Goal: Task Accomplishment & Management: Manage account settings

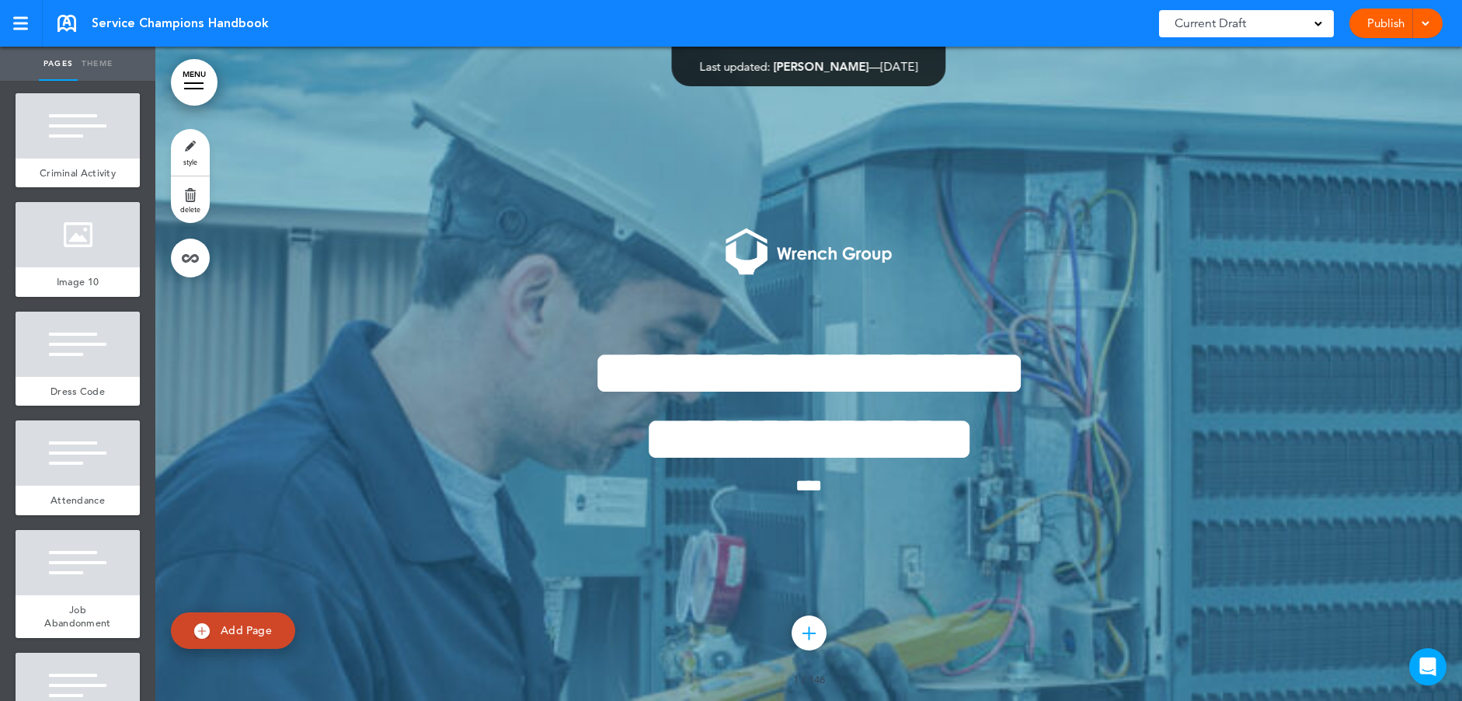
scroll to position [7771, 0]
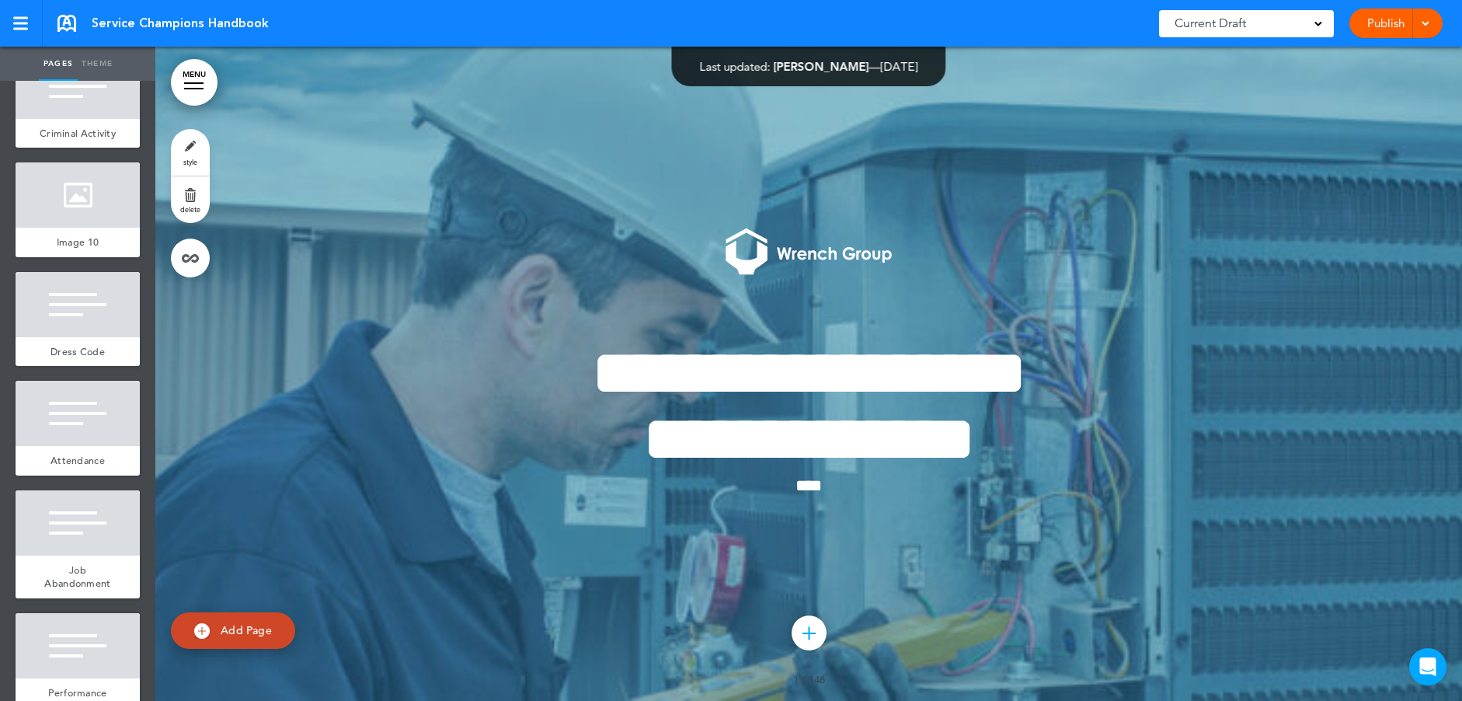
click at [99, 39] on div "Company Social Events" at bounding box center [78, 17] width 124 height 43
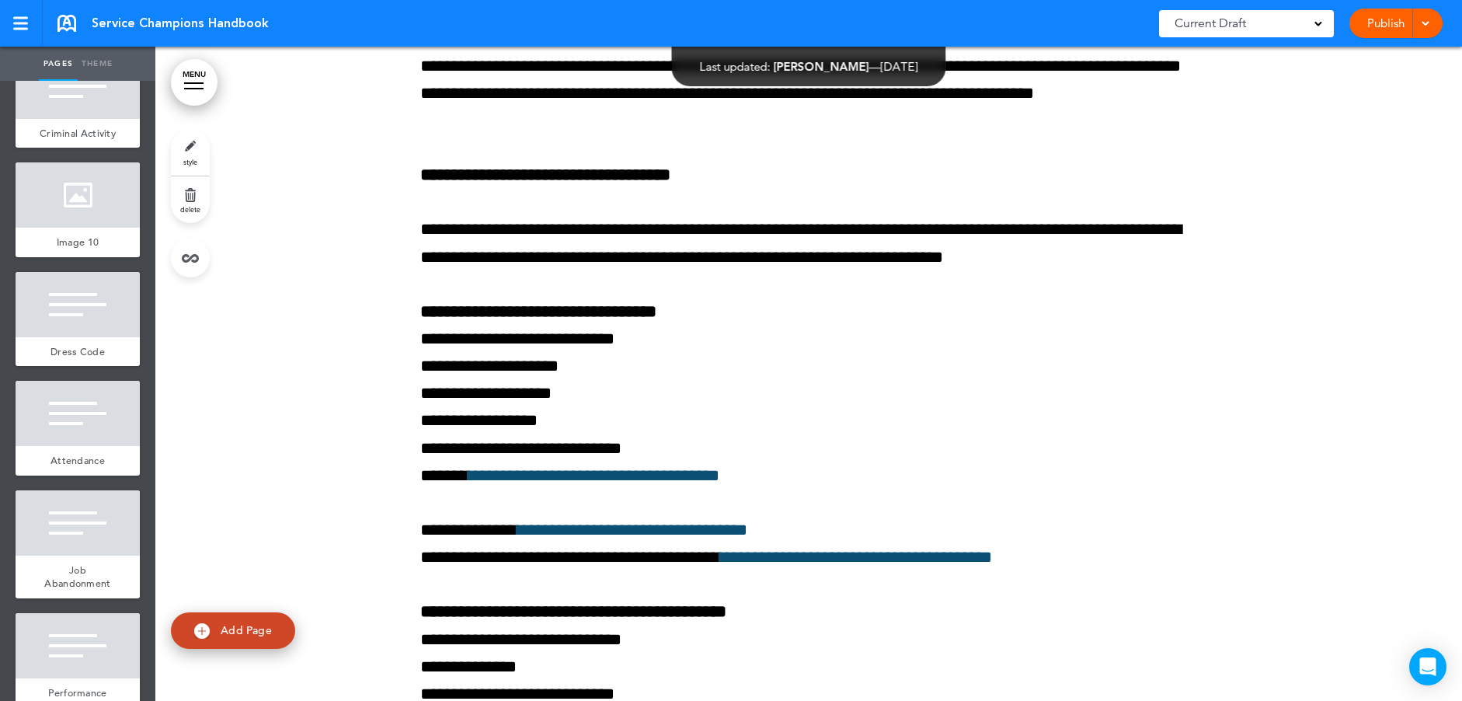
scroll to position [59413, 0]
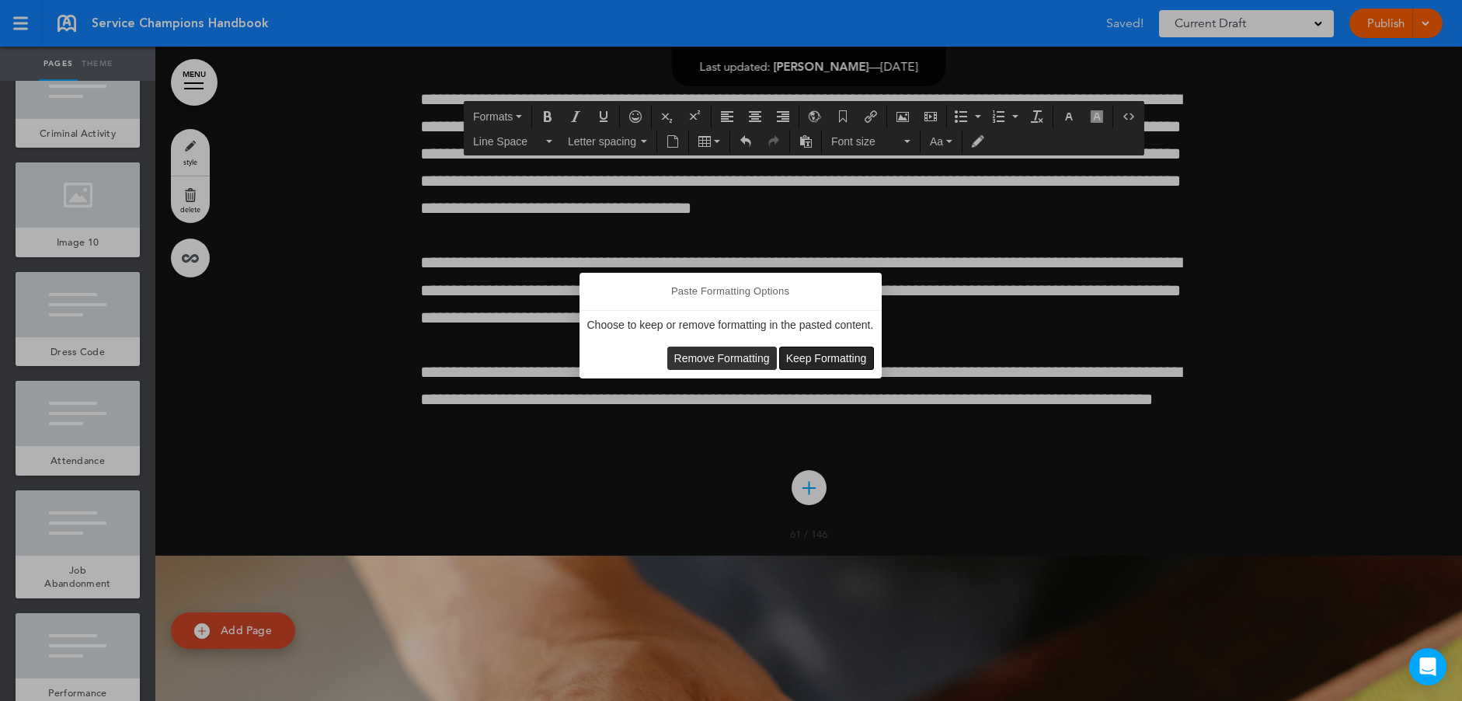
click at [819, 354] on span "Keep Formatting" at bounding box center [826, 358] width 81 height 12
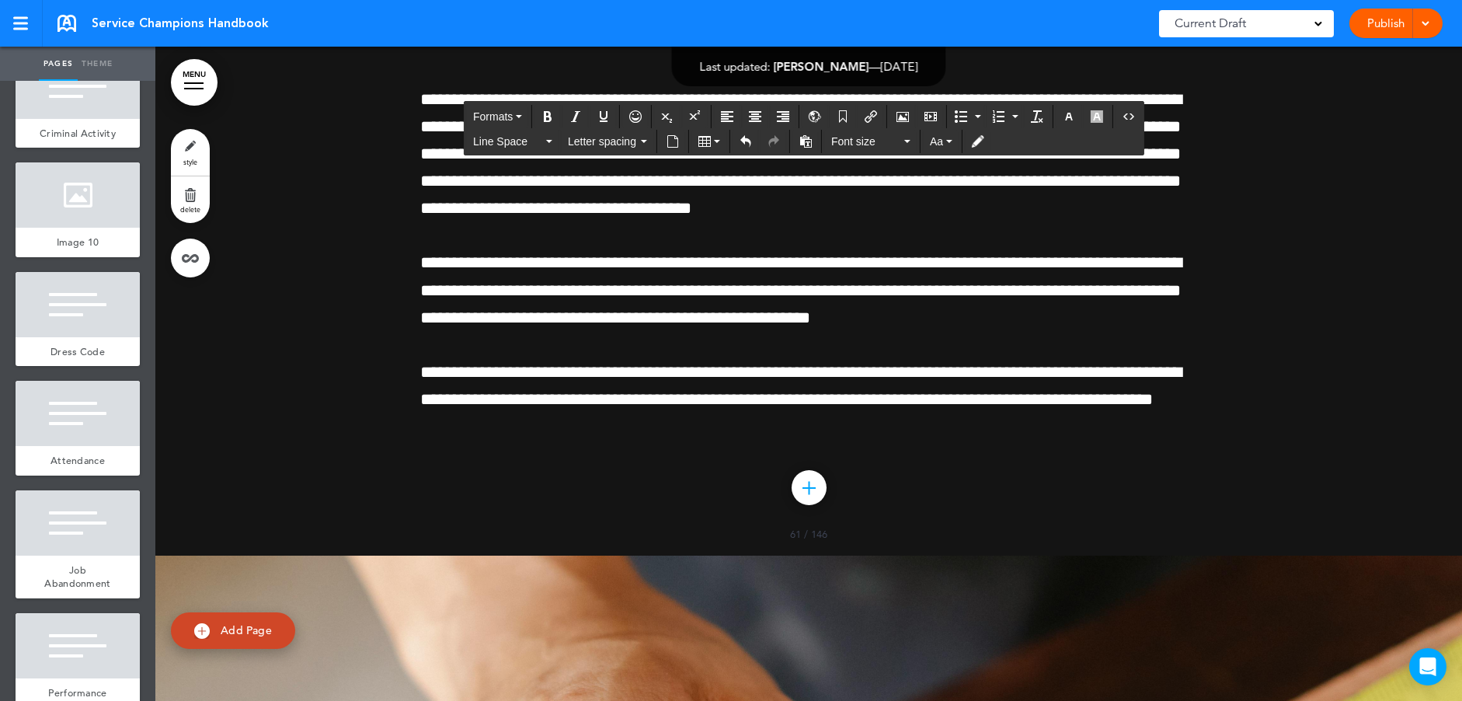
drag, startPoint x: 821, startPoint y: 526, endPoint x: 389, endPoint y: 528, distance: 432.1
drag, startPoint x: 427, startPoint y: 517, endPoint x: 679, endPoint y: 485, distance: 253.8
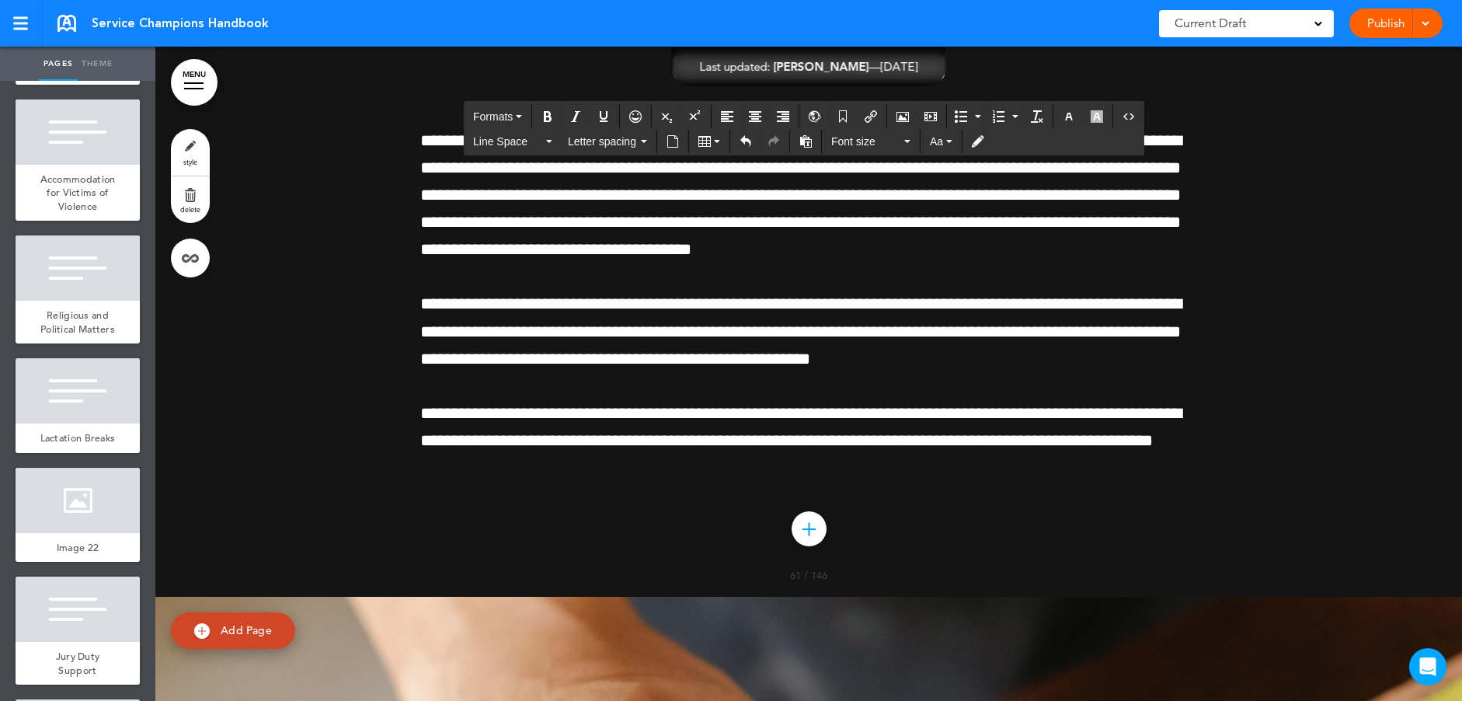
scroll to position [16319, 0]
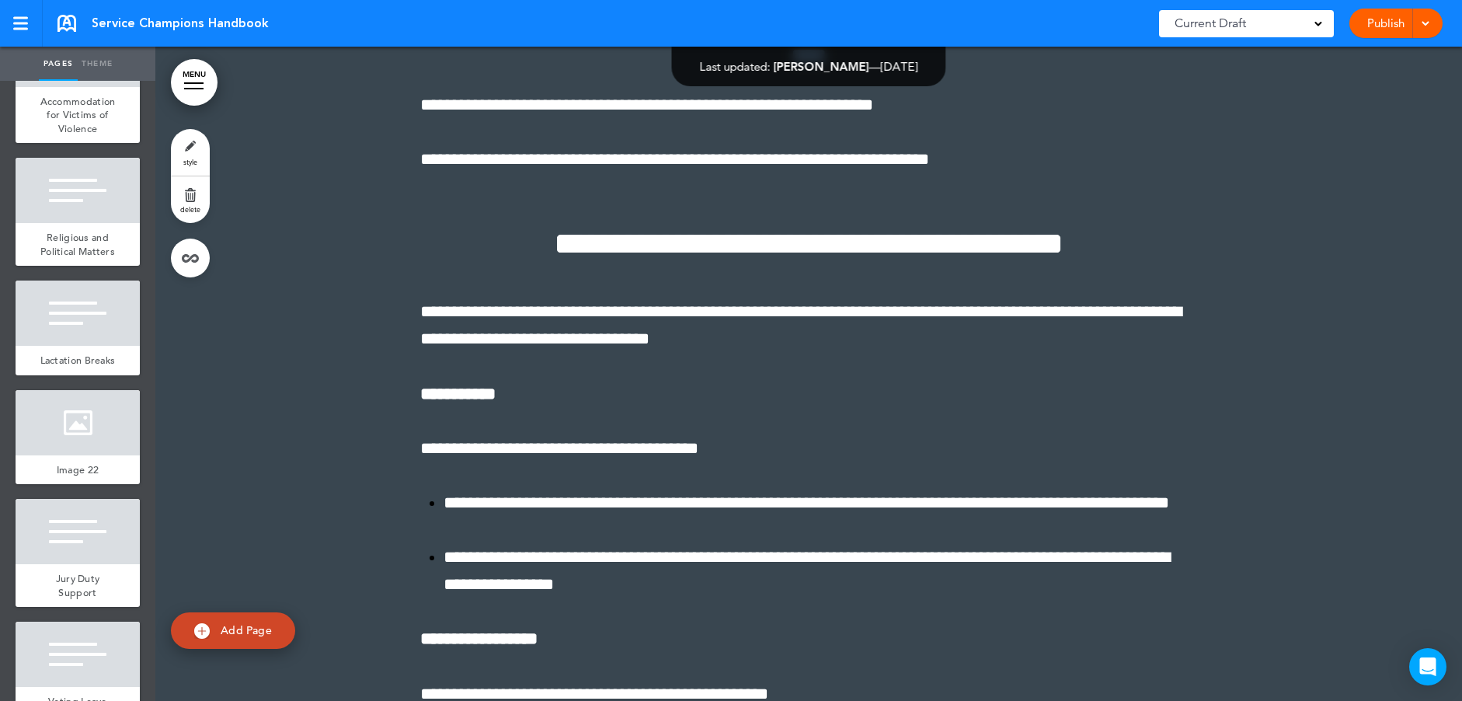
scroll to position [132688, 0]
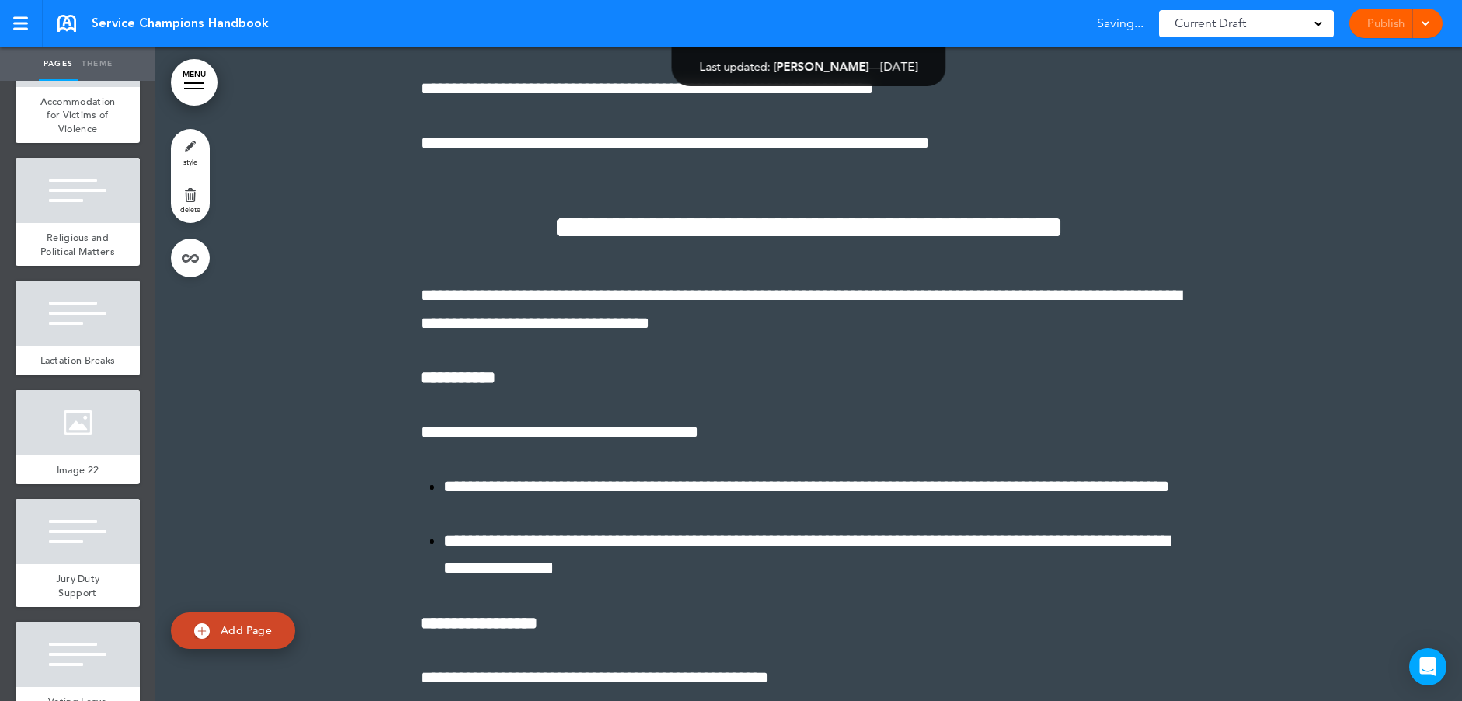
click at [1391, 20] on div "Publish Publish Preview Draft" at bounding box center [1396, 24] width 93 height 30
click at [1427, 23] on span at bounding box center [1425, 22] width 10 height 10
click at [1340, 55] on span "Publish" at bounding box center [1336, 58] width 35 height 14
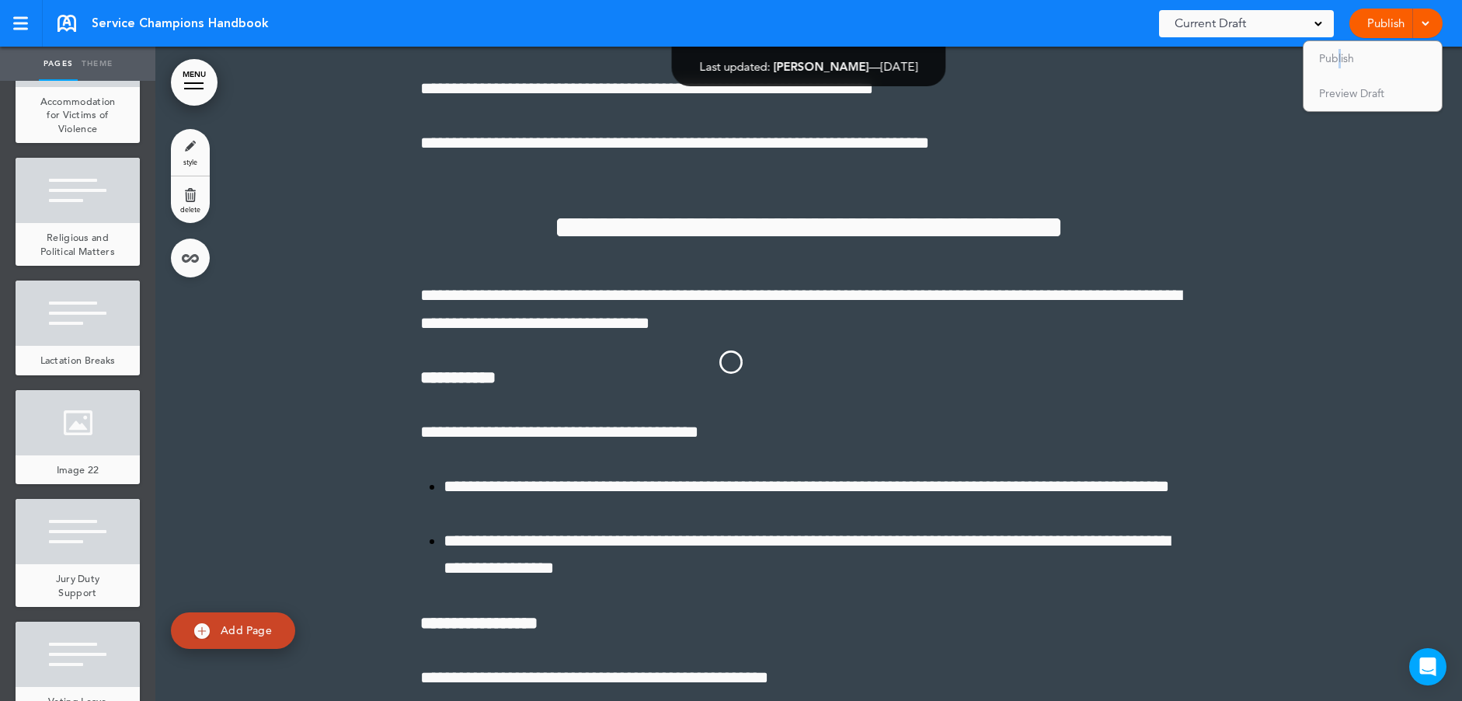
scroll to position [0, 0]
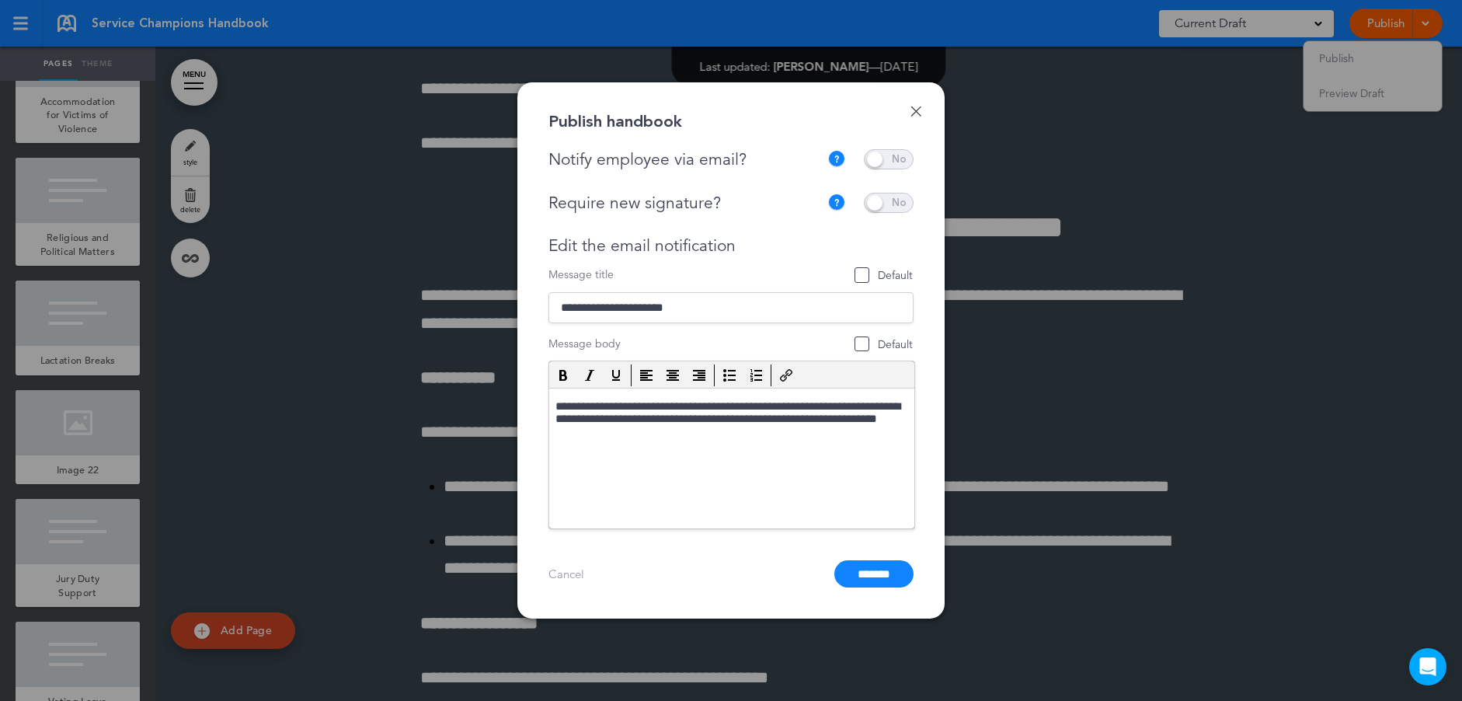
click at [905, 154] on span at bounding box center [889, 159] width 50 height 20
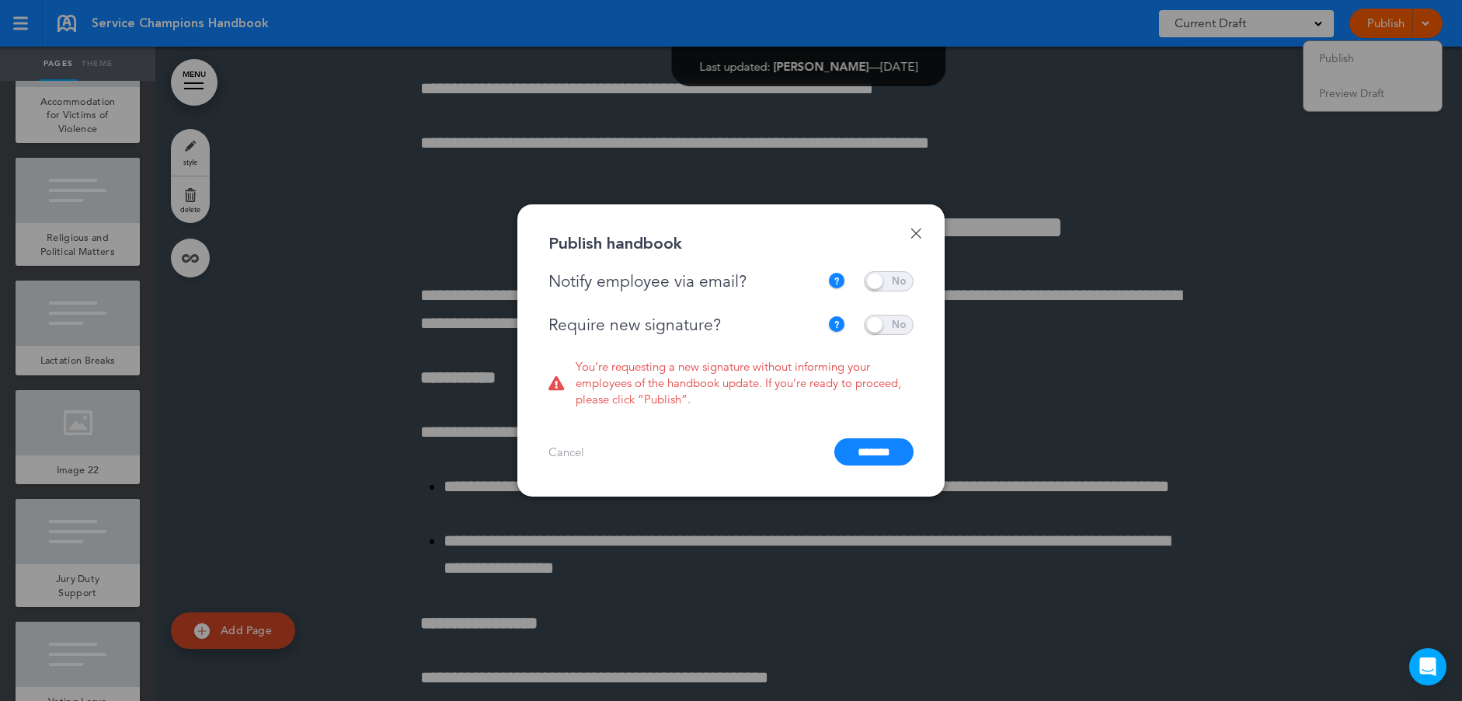
click at [905, 320] on span at bounding box center [889, 325] width 50 height 20
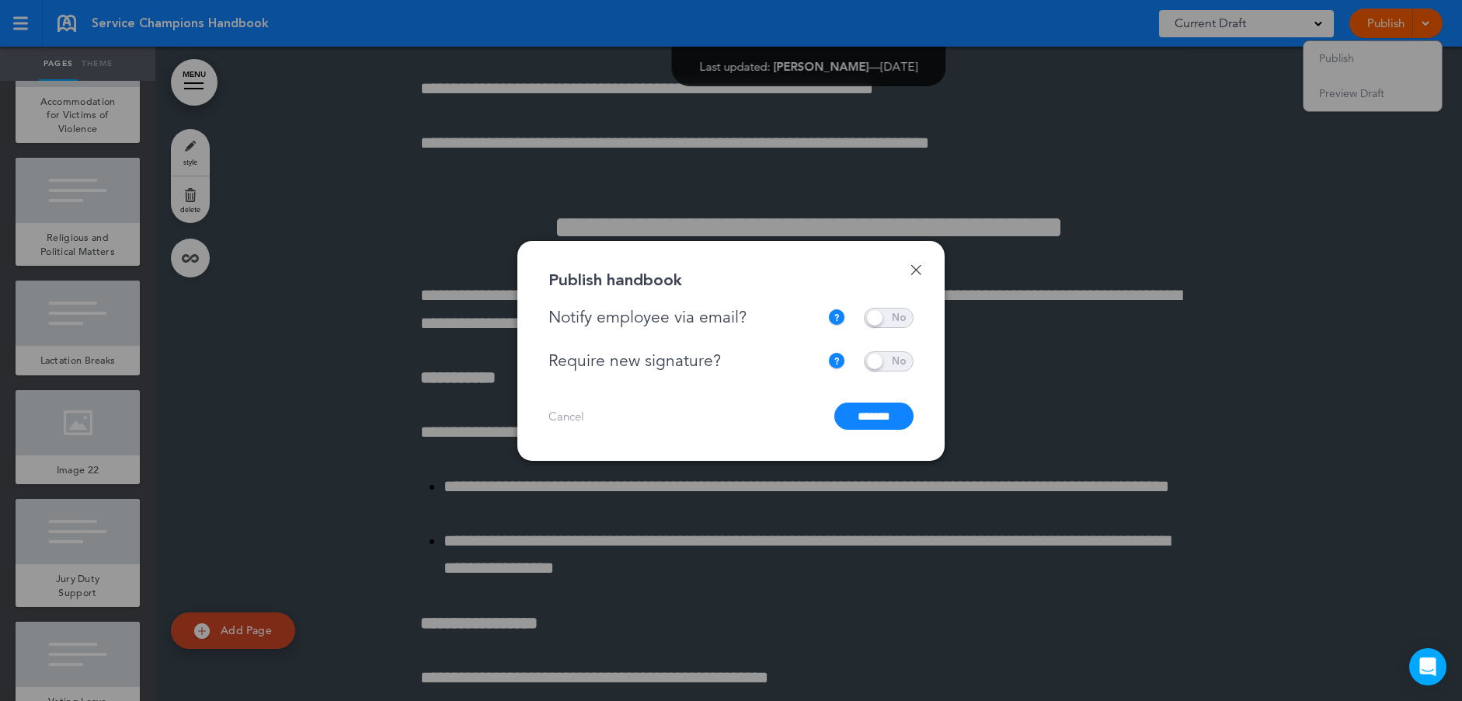
click at [865, 408] on input "*******" at bounding box center [874, 416] width 79 height 27
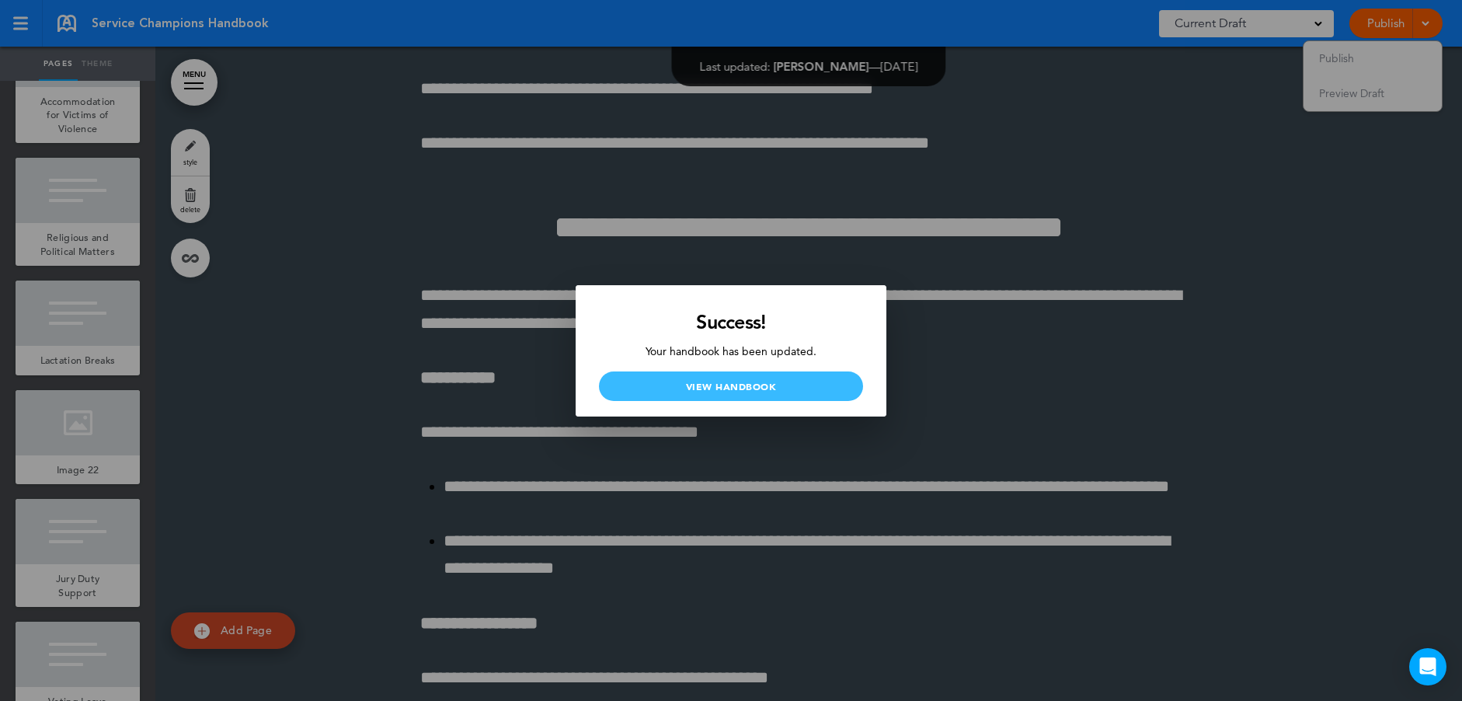
click at [698, 385] on link "View Handbook" at bounding box center [731, 386] width 264 height 30
click at [827, 384] on link "View Handbook" at bounding box center [731, 386] width 264 height 30
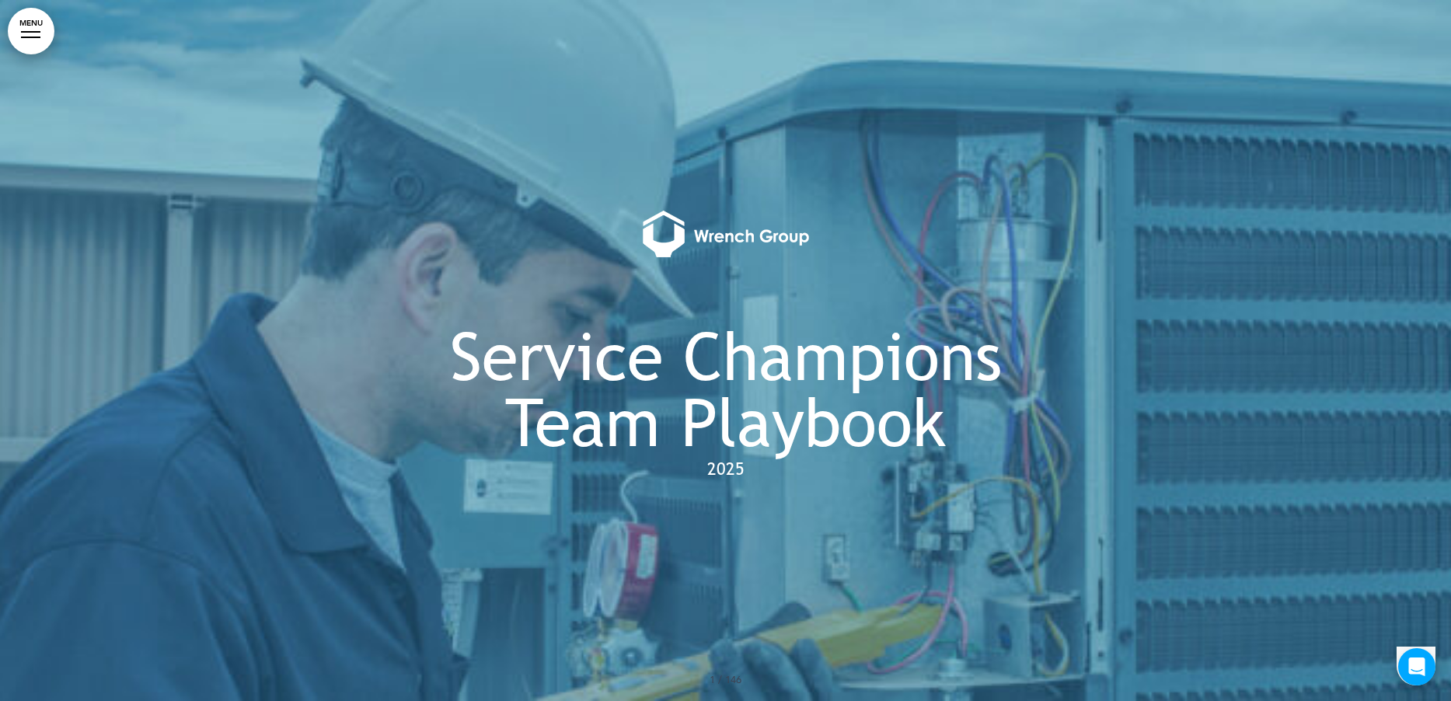
click at [18, 23] on link "MENU" at bounding box center [31, 31] width 47 height 47
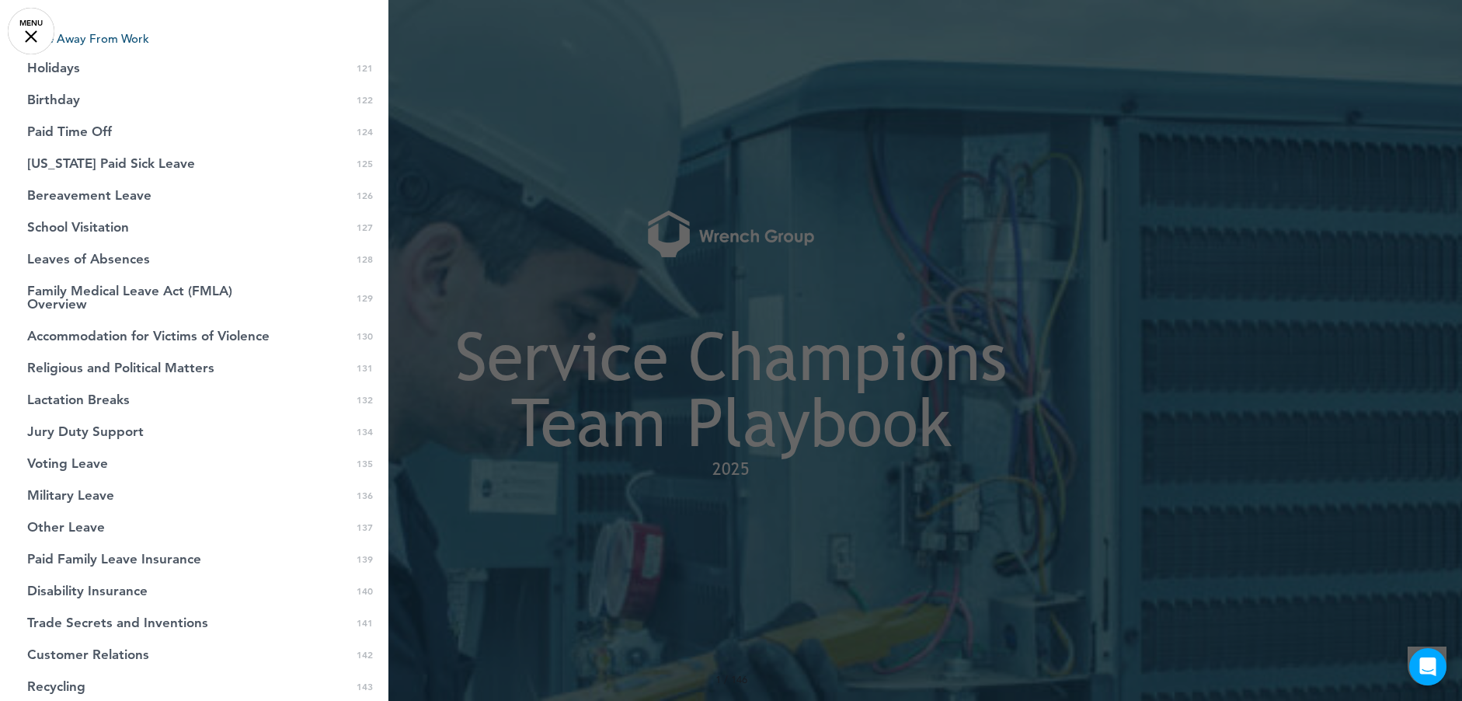
scroll to position [3808, 0]
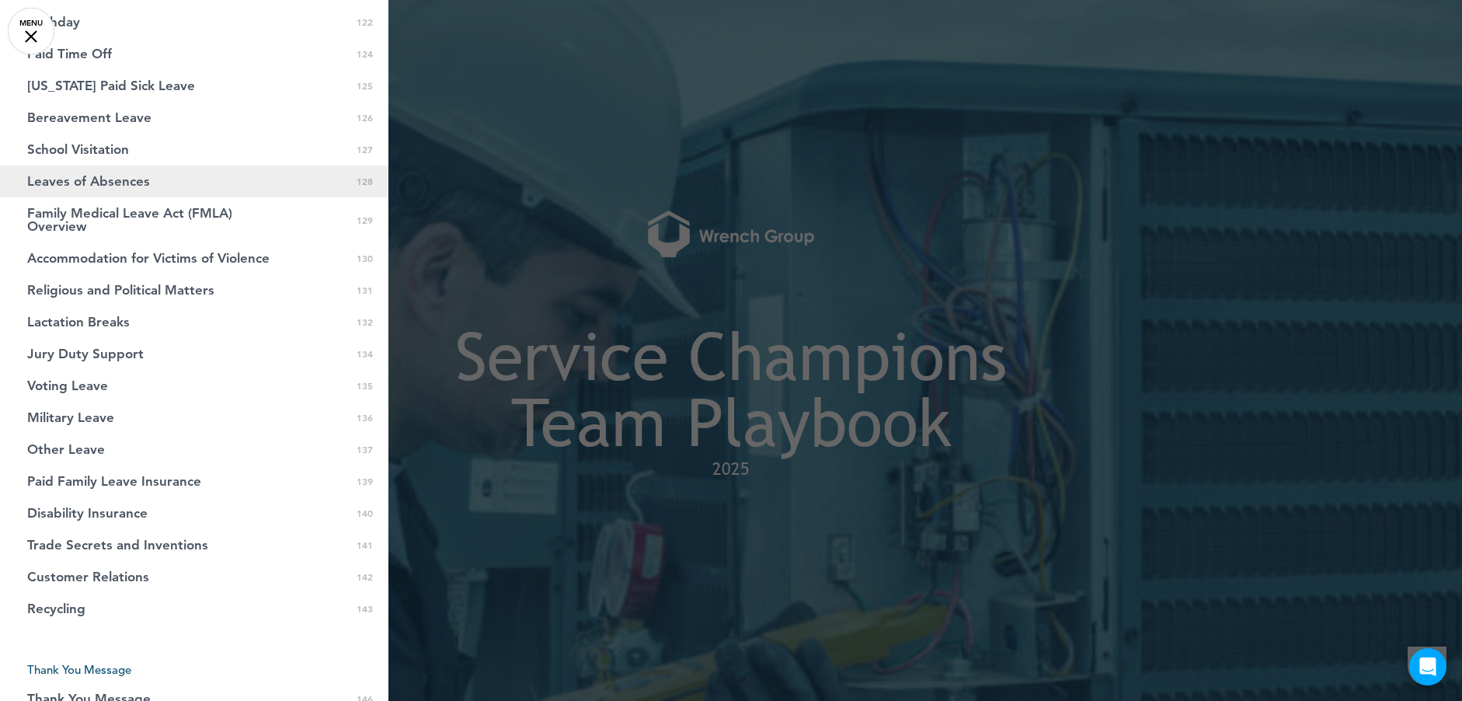
click at [89, 175] on span "Leaves of Absences" at bounding box center [88, 181] width 123 height 13
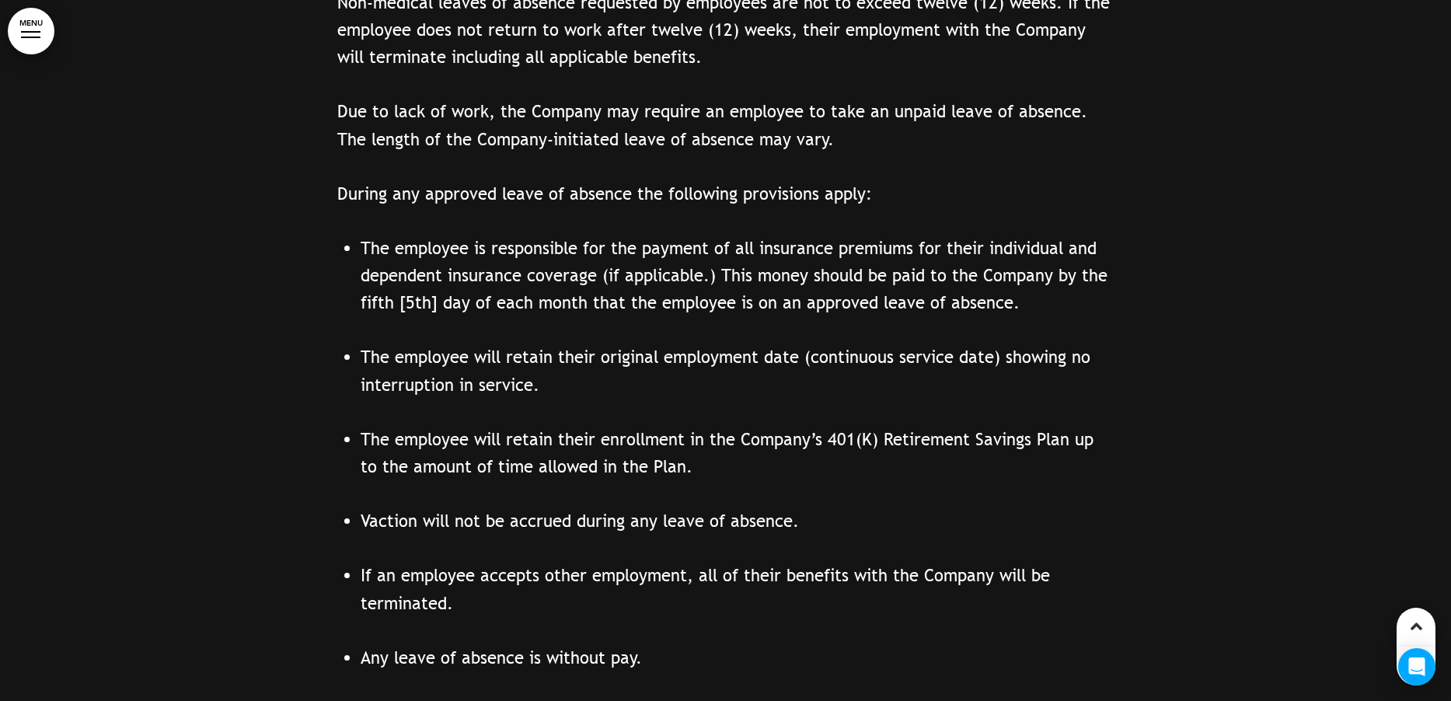
scroll to position [134213, 0]
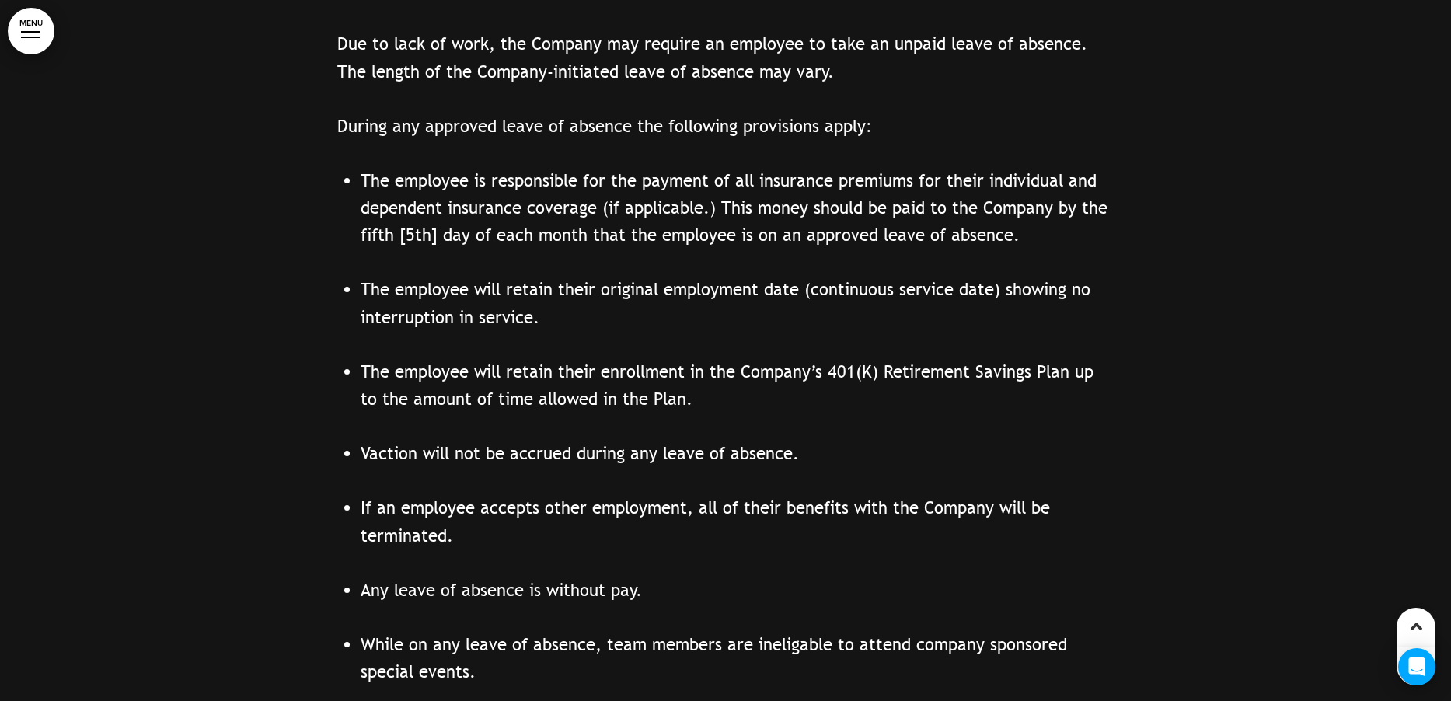
click at [18, 25] on link "MENU" at bounding box center [31, 31] width 47 height 47
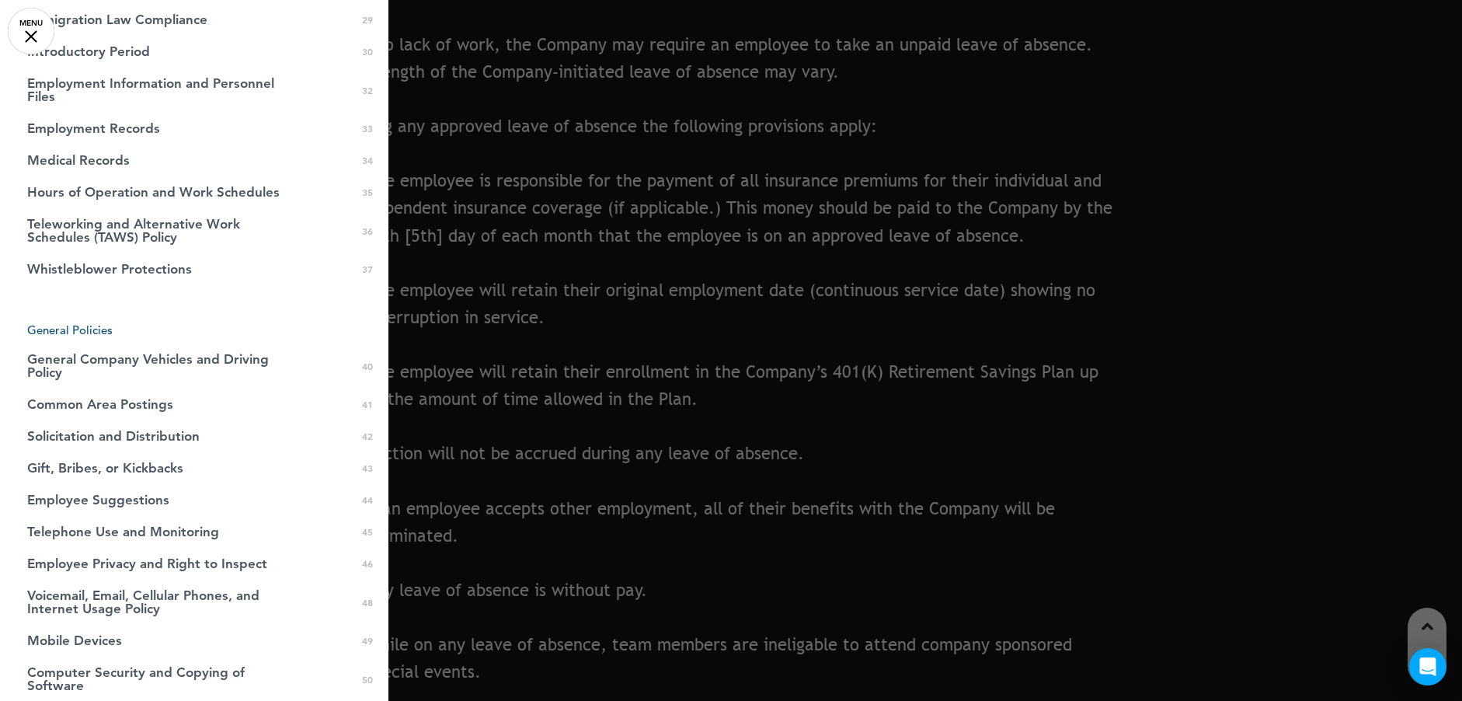
scroll to position [1010, 0]
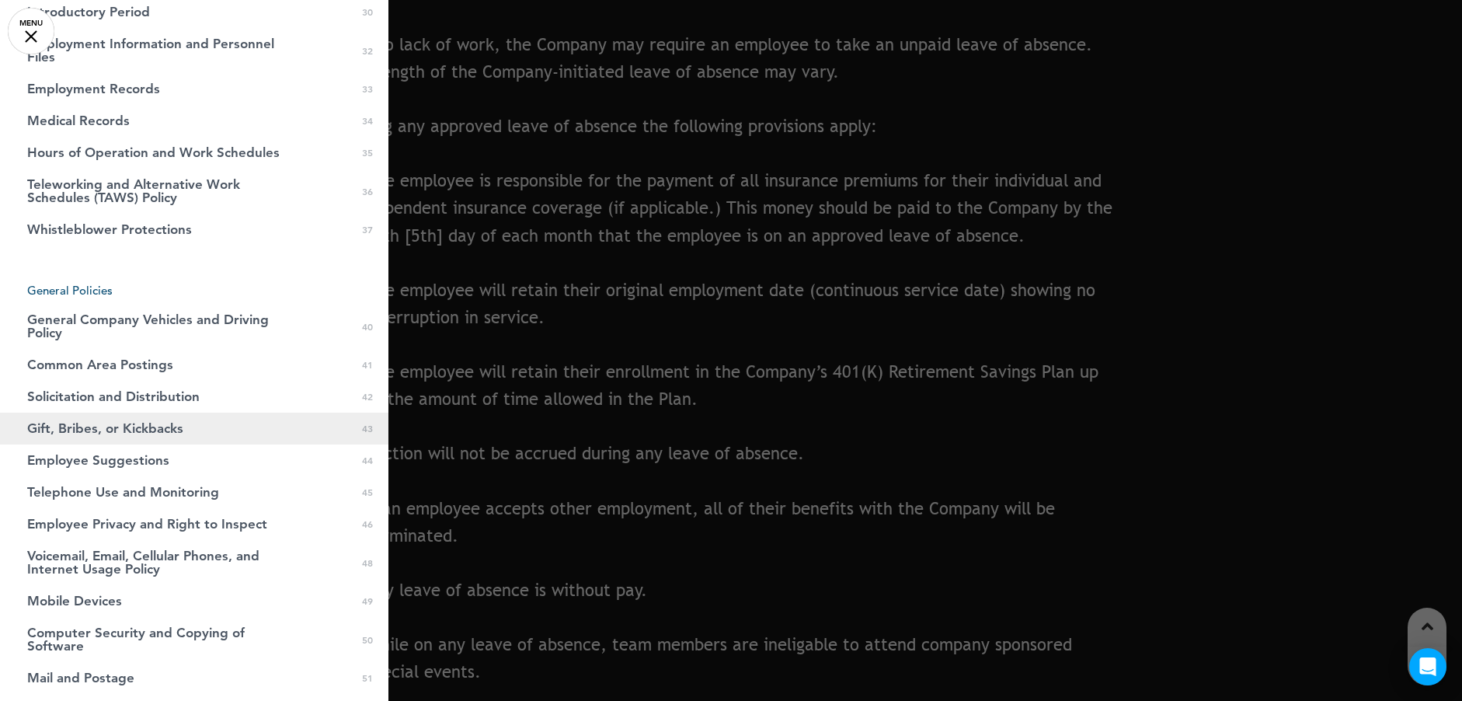
click at [148, 419] on link "Gift, Bribes, or Kickbacks 0 43" at bounding box center [194, 429] width 389 height 32
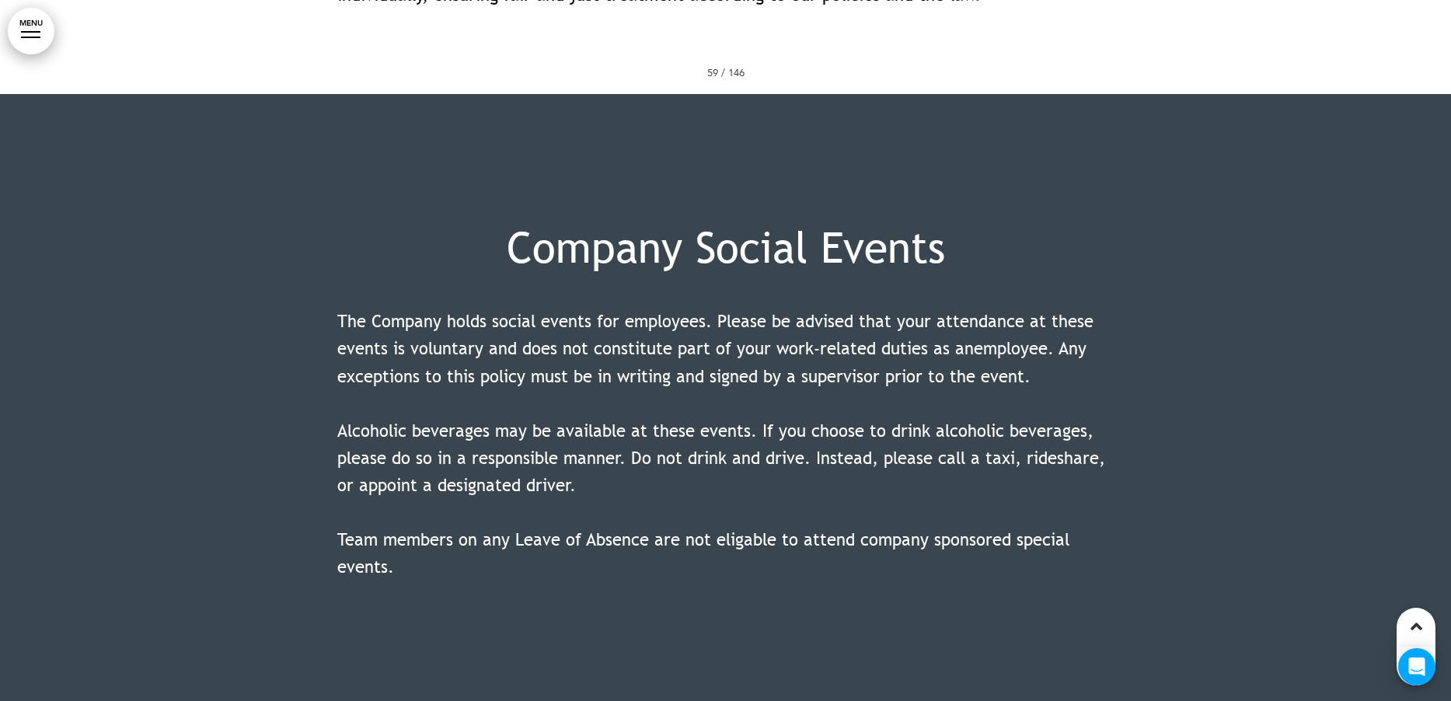
scroll to position [60454, 0]
